Goal: Check status: Check status

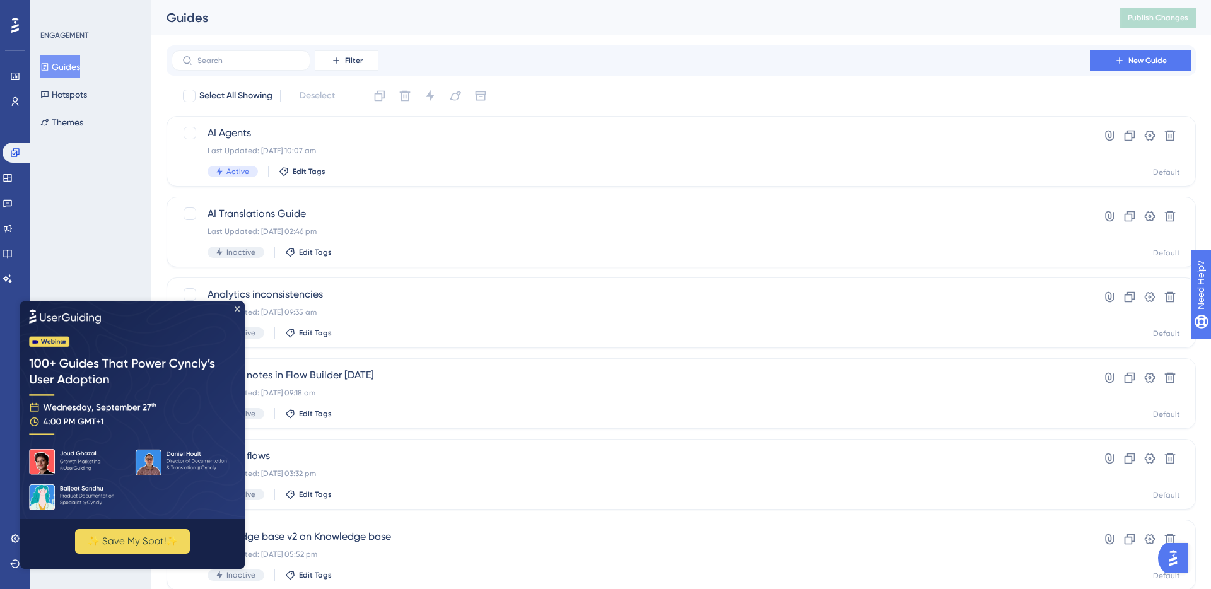
click at [238, 312] on img at bounding box center [132, 410] width 225 height 218
click at [238, 307] on icon "Close Preview" at bounding box center [237, 308] width 5 height 5
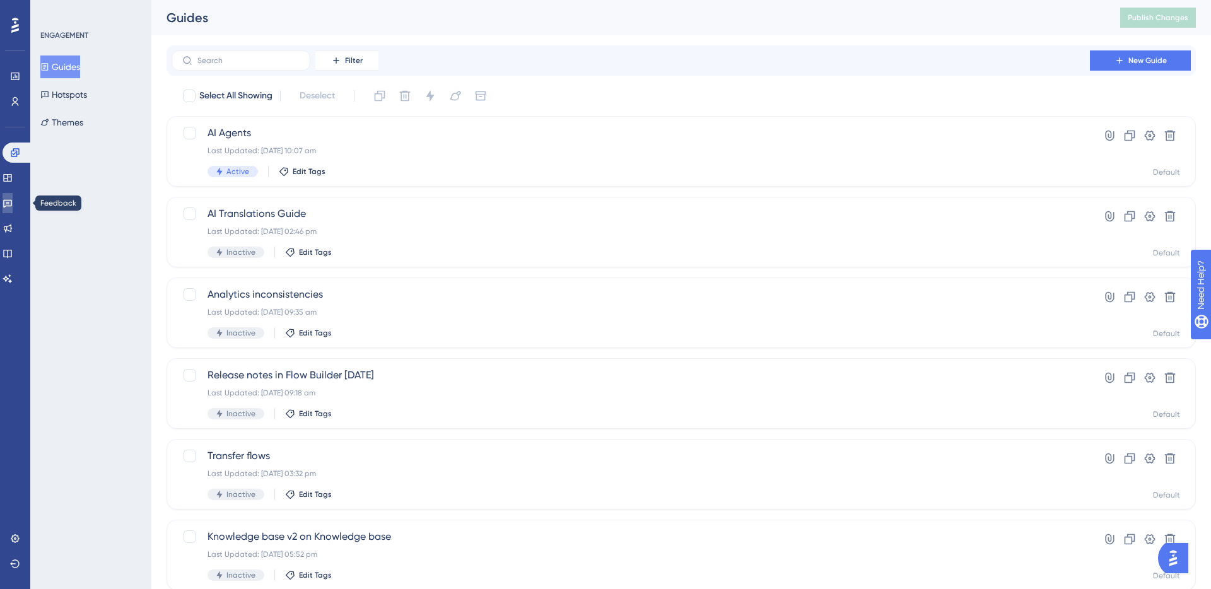
click at [12, 202] on icon at bounding box center [8, 203] width 10 height 10
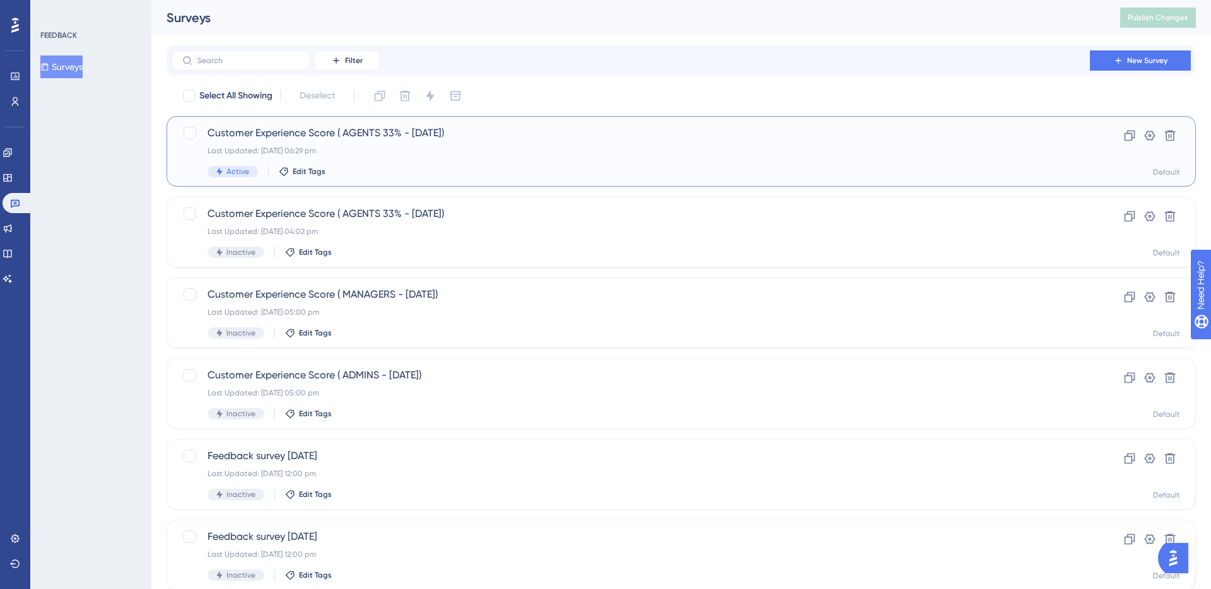
click at [321, 146] on div "Last Updated: [DATE] 06:29 pm" at bounding box center [631, 151] width 847 height 10
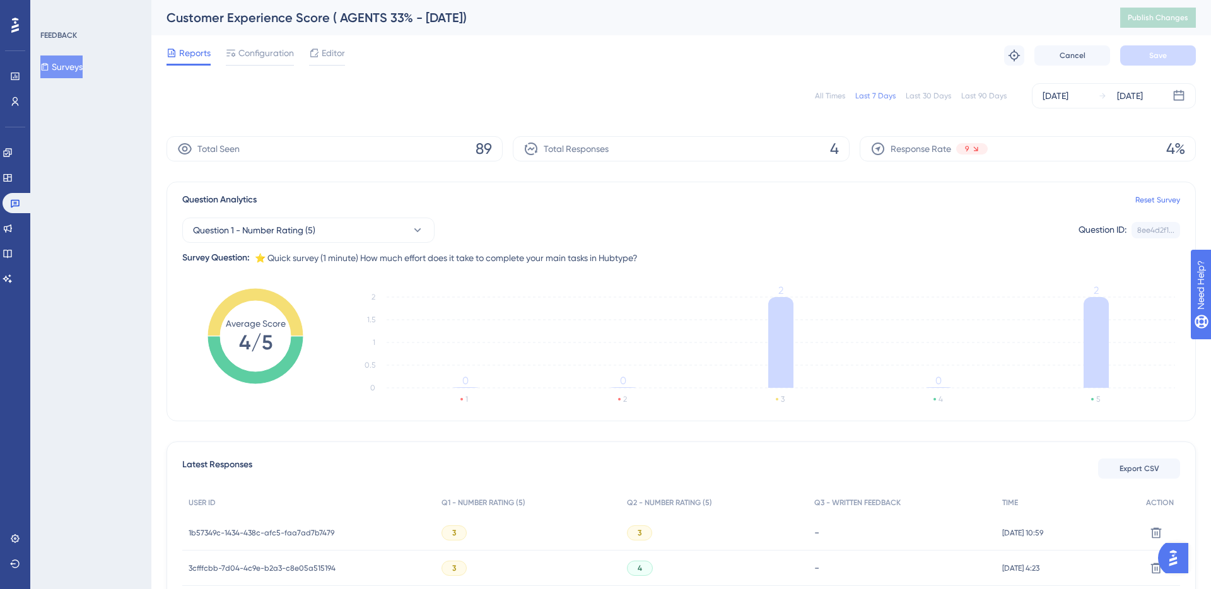
click at [832, 98] on div "All Times" at bounding box center [830, 96] width 30 height 10
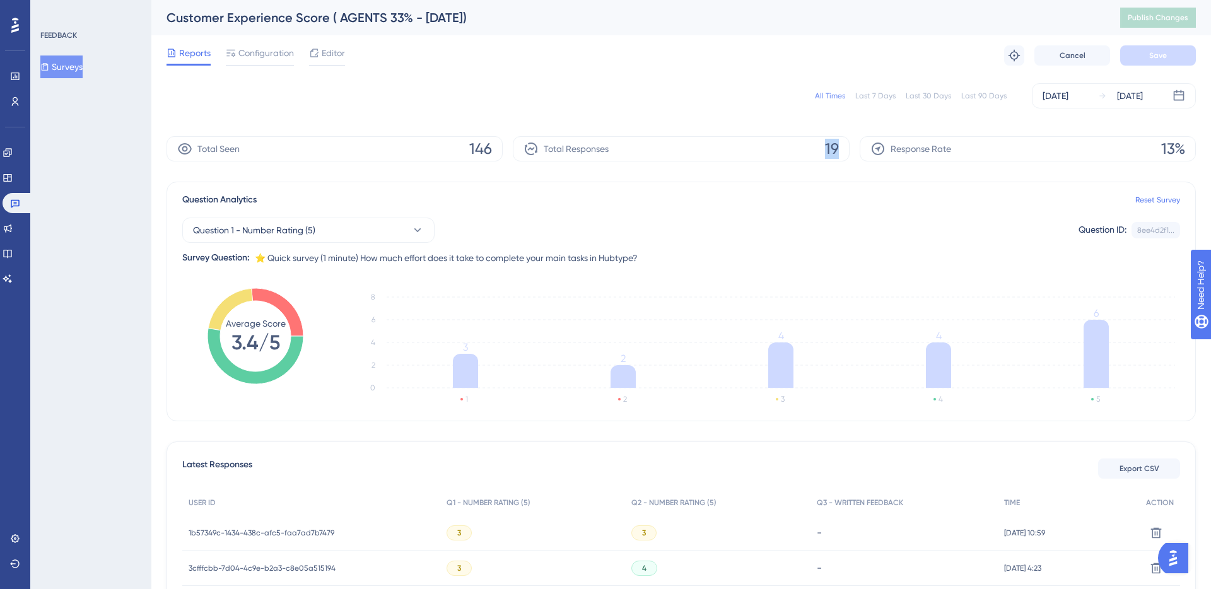
drag, startPoint x: 819, startPoint y: 155, endPoint x: 871, endPoint y: 155, distance: 52.4
click at [873, 155] on div "Total Seen 146 Total Responses 19 Response Rate 13%" at bounding box center [682, 148] width 1030 height 25
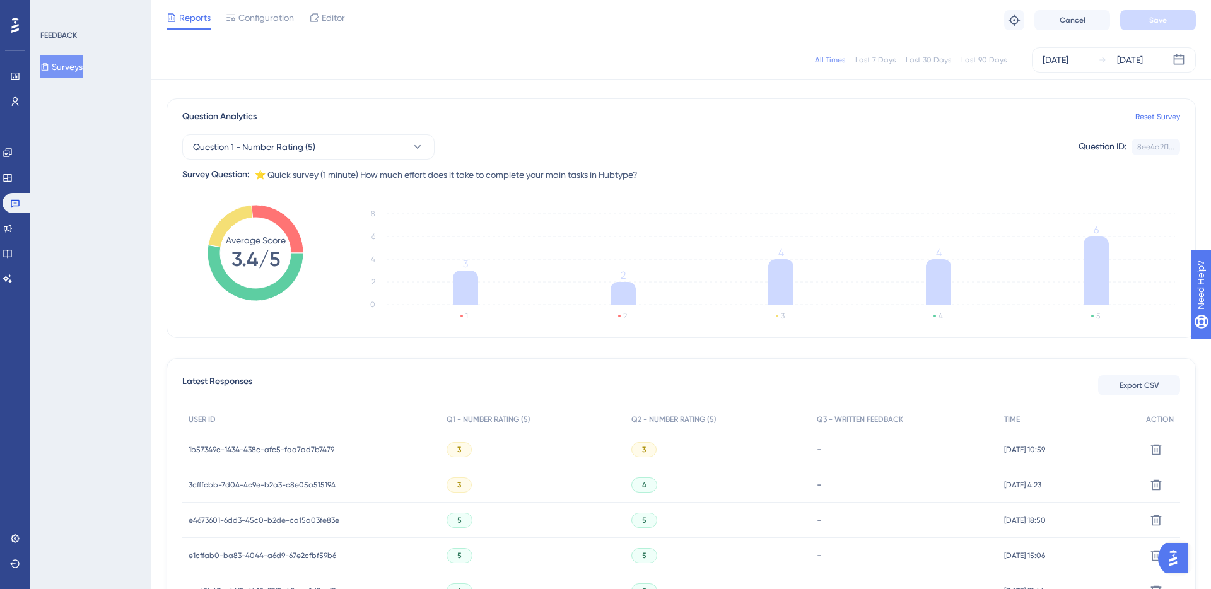
scroll to position [50, 0]
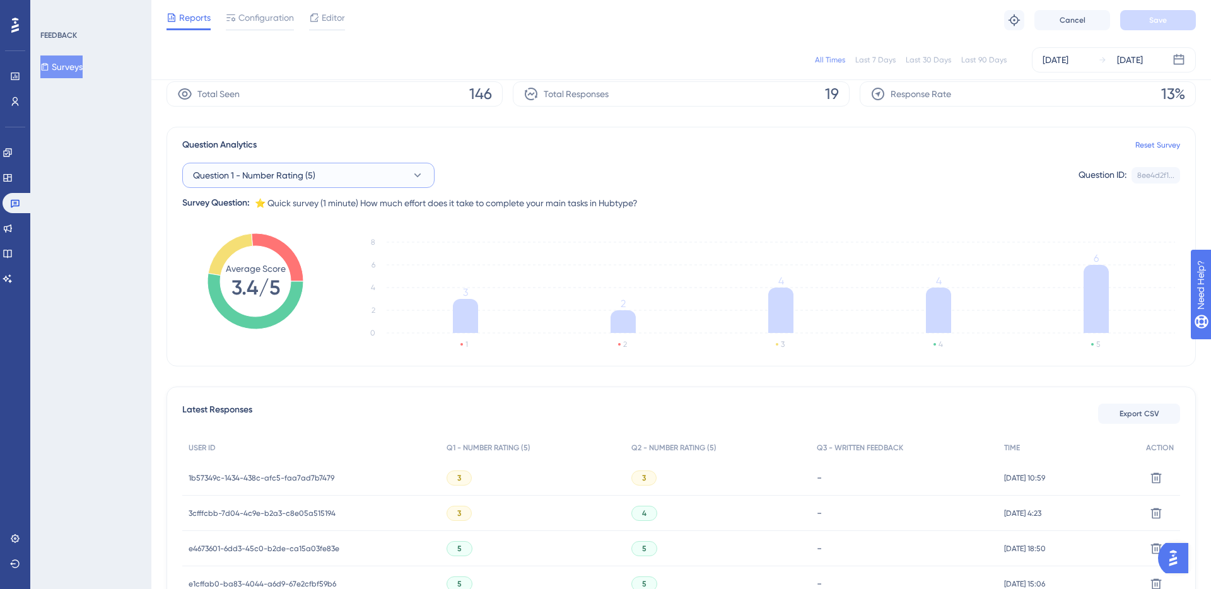
click at [338, 178] on button "Question 1 - Number Rating (5)" at bounding box center [308, 175] width 252 height 25
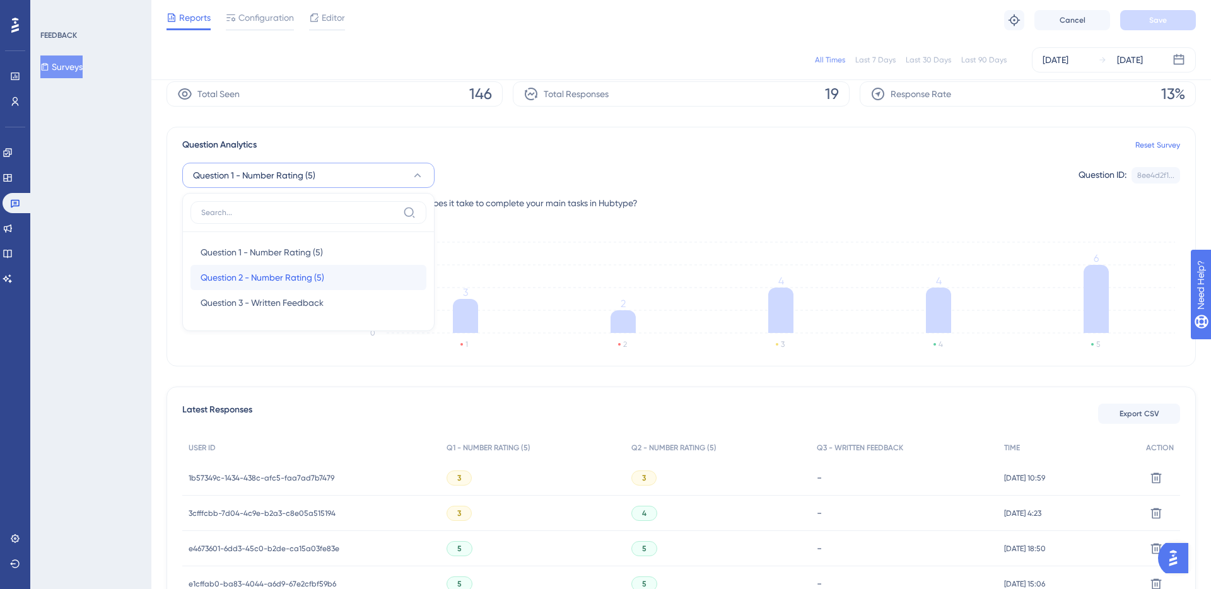
click at [315, 270] on span "Question 2 - Number Rating (5)" at bounding box center [263, 277] width 124 height 15
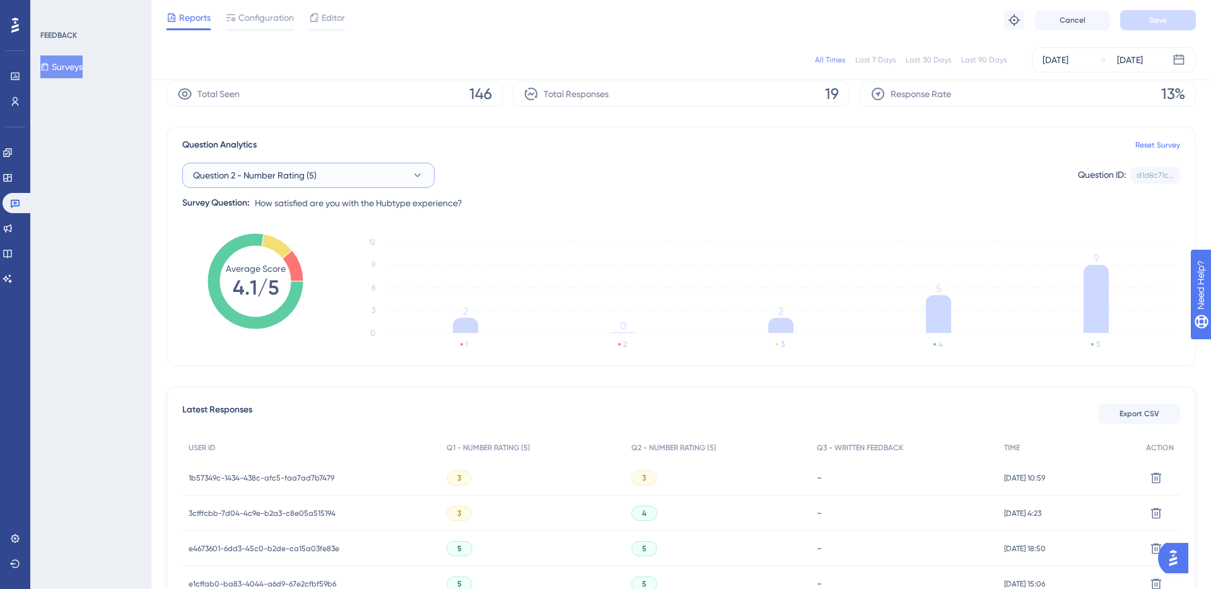
click at [357, 177] on button "Question 2 - Number Rating (5)" at bounding box center [308, 175] width 252 height 25
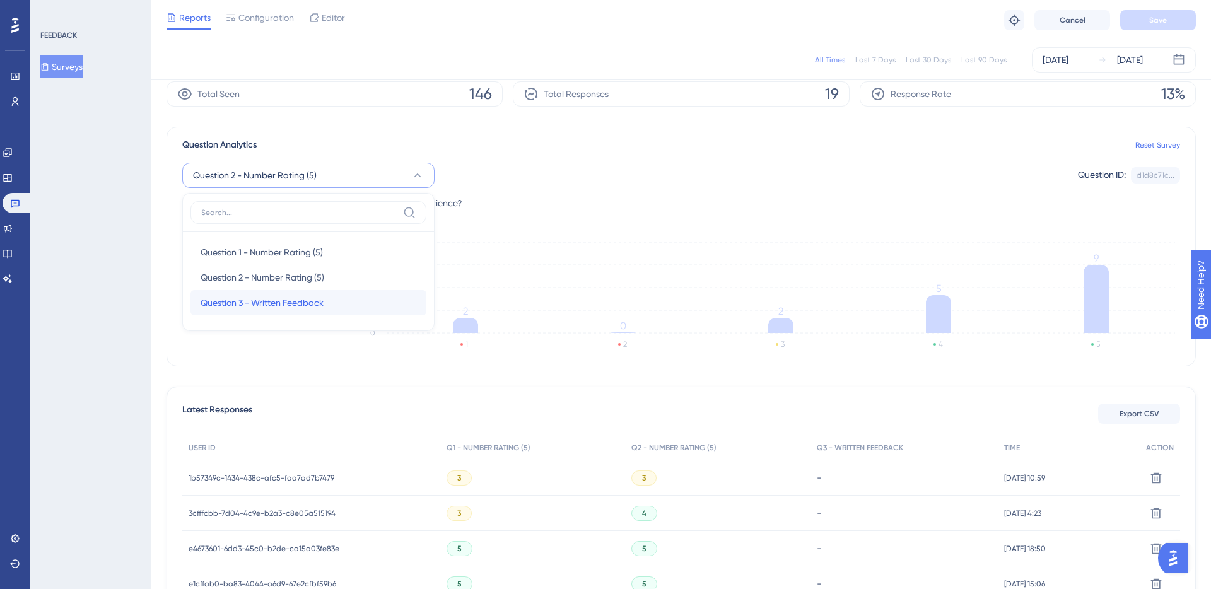
click at [328, 299] on div "Question 3 - Written Feedback Question 3 - Written Feedback" at bounding box center [309, 302] width 216 height 25
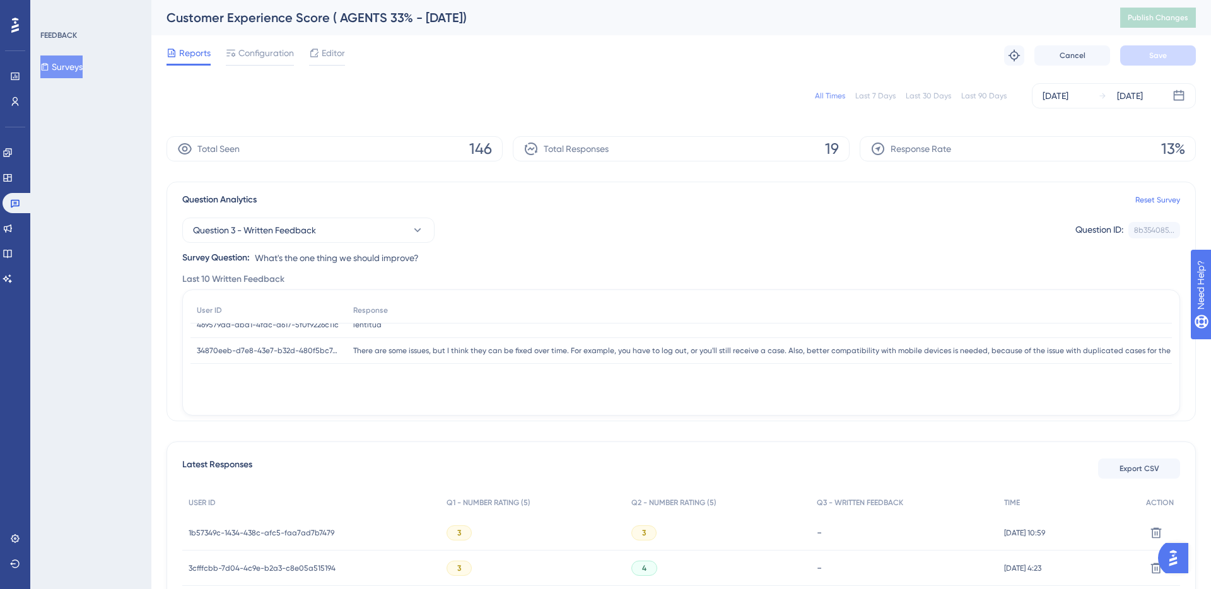
scroll to position [0, 0]
